Goal: Task Accomplishment & Management: Manage account settings

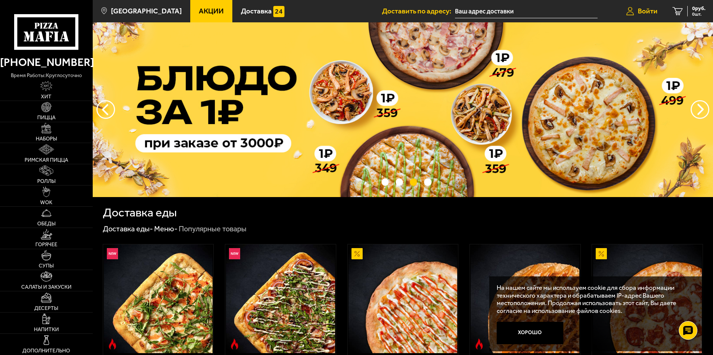
click at [654, 16] on link "Войти" at bounding box center [642, 11] width 46 height 22
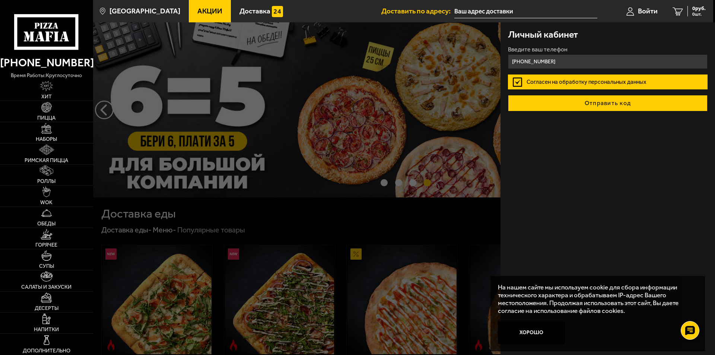
type input "[PHONE_NUMBER]"
click at [605, 108] on button "Отправить код" at bounding box center [608, 103] width 200 height 16
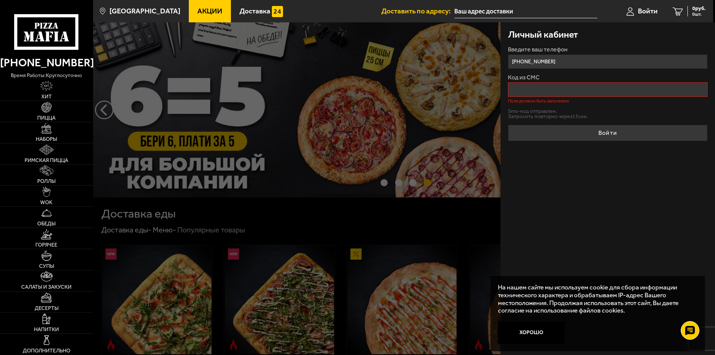
click at [576, 59] on input "[PHONE_NUMBER]" at bounding box center [608, 61] width 200 height 15
click at [555, 187] on div "Личный кабинет Введите ваш телефон [PHONE_NUMBER] Код из СМС Поле должно быть з…" at bounding box center [608, 188] width 215 height 333
click at [570, 63] on input "[PHONE_NUMBER]" at bounding box center [608, 61] width 200 height 15
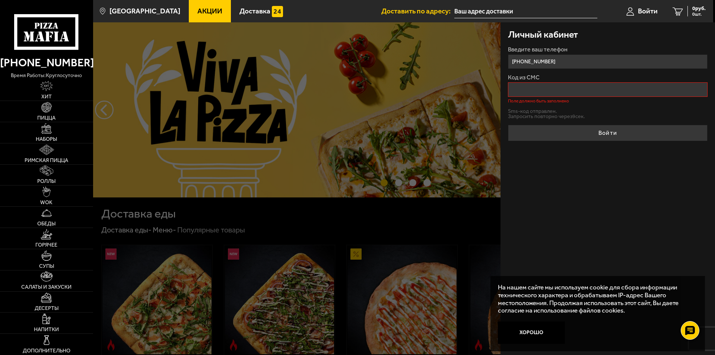
type input "[PHONE_NUMBER]"
click at [559, 92] on input "Код из СМС" at bounding box center [608, 89] width 200 height 15
click at [586, 205] on div "Личный кабинет Введите ваш телефон [PHONE_NUMBER] Код из СМС Поле должно быть з…" at bounding box center [608, 188] width 215 height 333
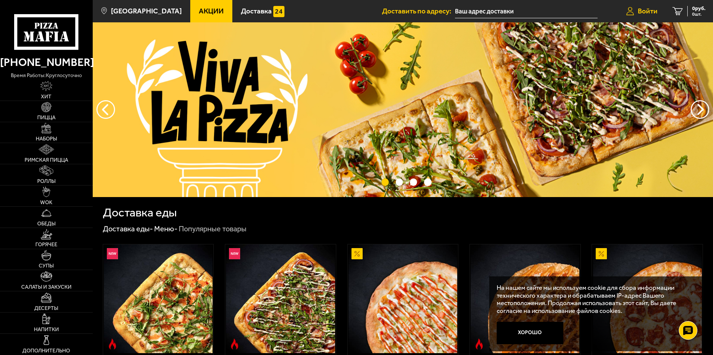
click at [655, 12] on span "Войти" at bounding box center [648, 10] width 20 height 7
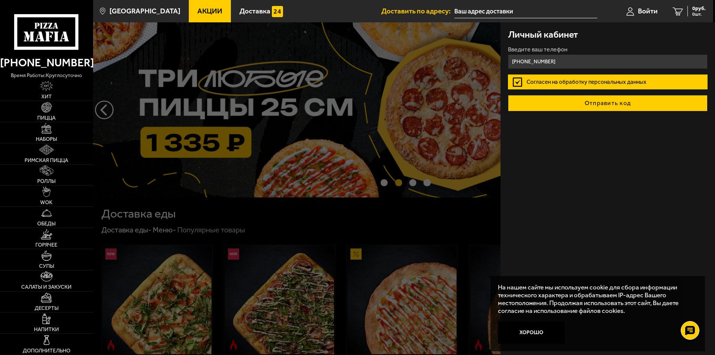
type input "[PHONE_NUMBER]"
click at [606, 106] on button "Отправить код" at bounding box center [608, 103] width 200 height 16
